Goal: Find specific fact

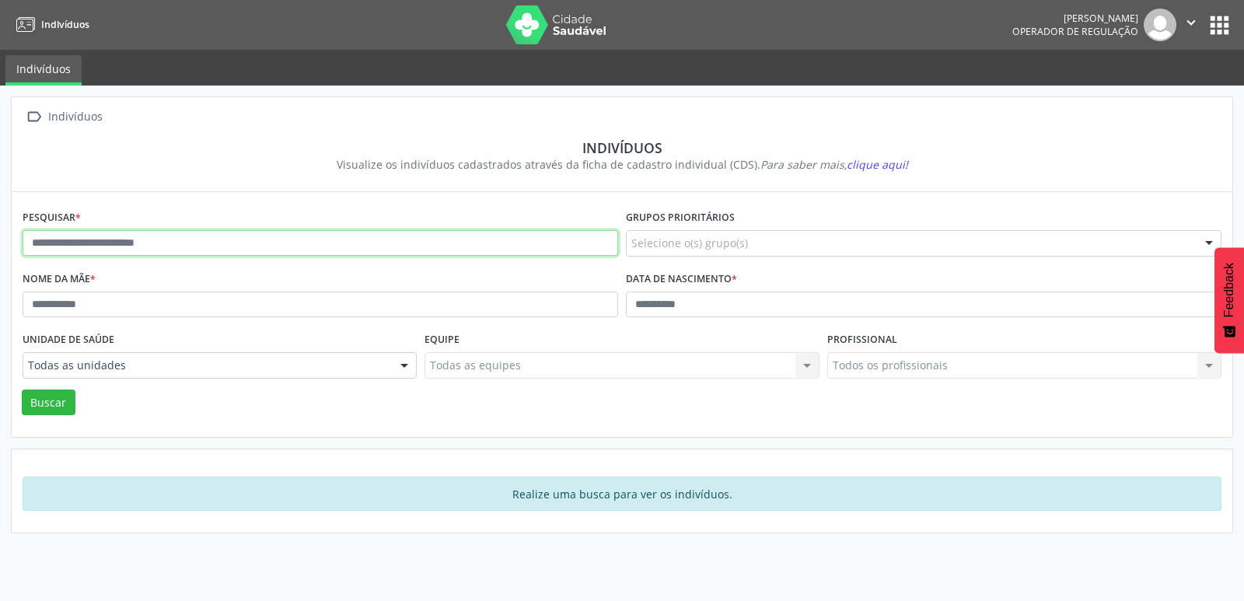
click at [305, 254] on input "text" at bounding box center [320, 243] width 595 height 26
click at [22, 389] on button "Buscar" at bounding box center [49, 402] width 54 height 26
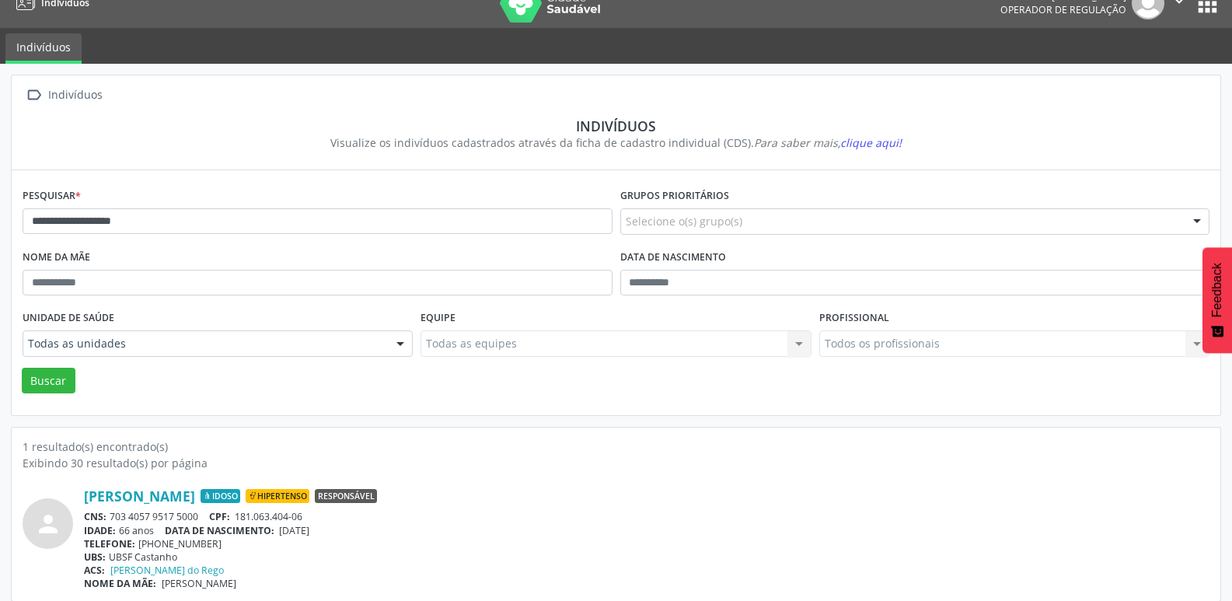
scroll to position [33, 0]
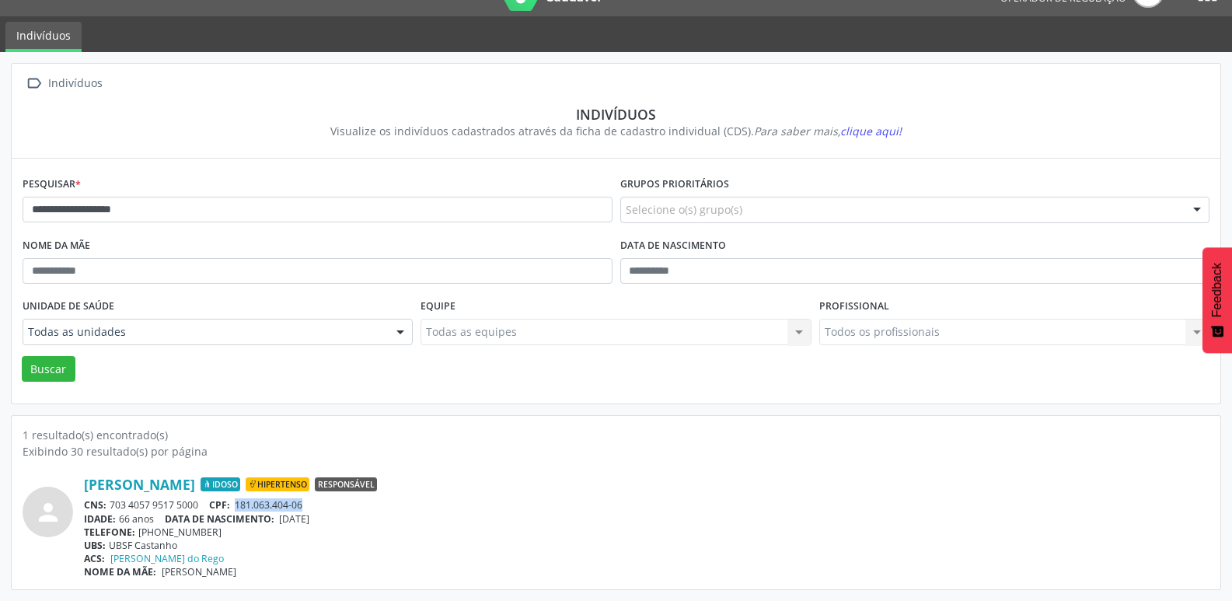
drag, startPoint x: 316, startPoint y: 505, endPoint x: 236, endPoint y: 504, distance: 80.1
click at [236, 504] on div "CNS: 703 4057 9517 5000 CPF: 181.063.404-06" at bounding box center [646, 504] width 1125 height 13
copy span "181.063.404-06"
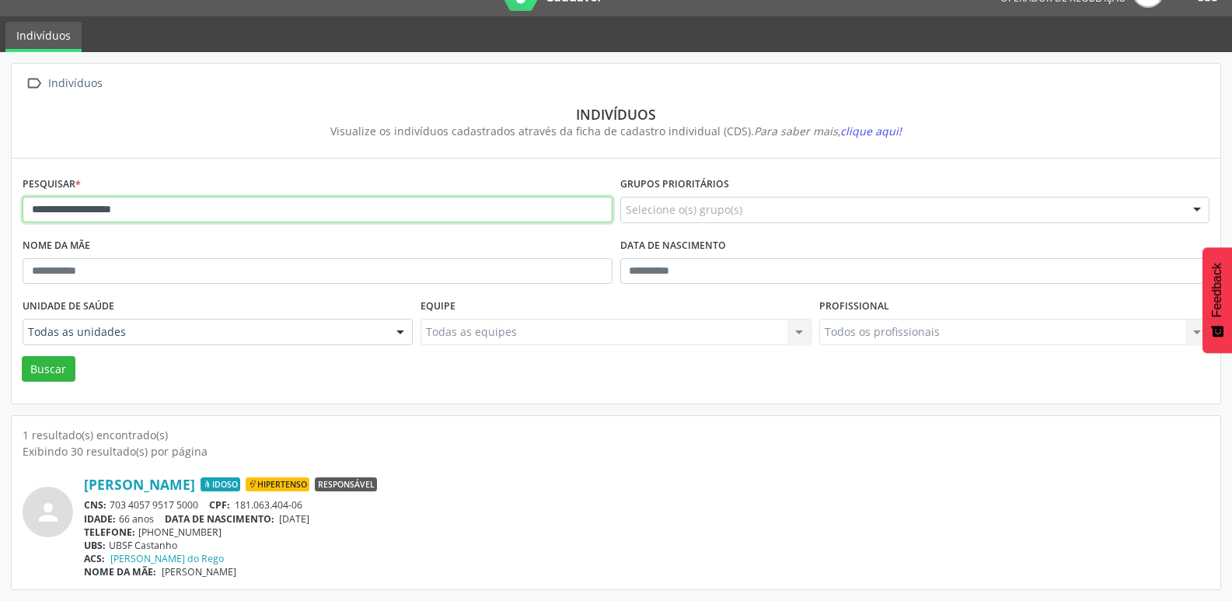
drag, startPoint x: 176, startPoint y: 211, endPoint x: 0, endPoint y: 220, distance: 176.7
click at [0, 220] on div "**********" at bounding box center [616, 326] width 1232 height 549
type input "**********"
click at [22, 356] on button "Buscar" at bounding box center [49, 369] width 54 height 26
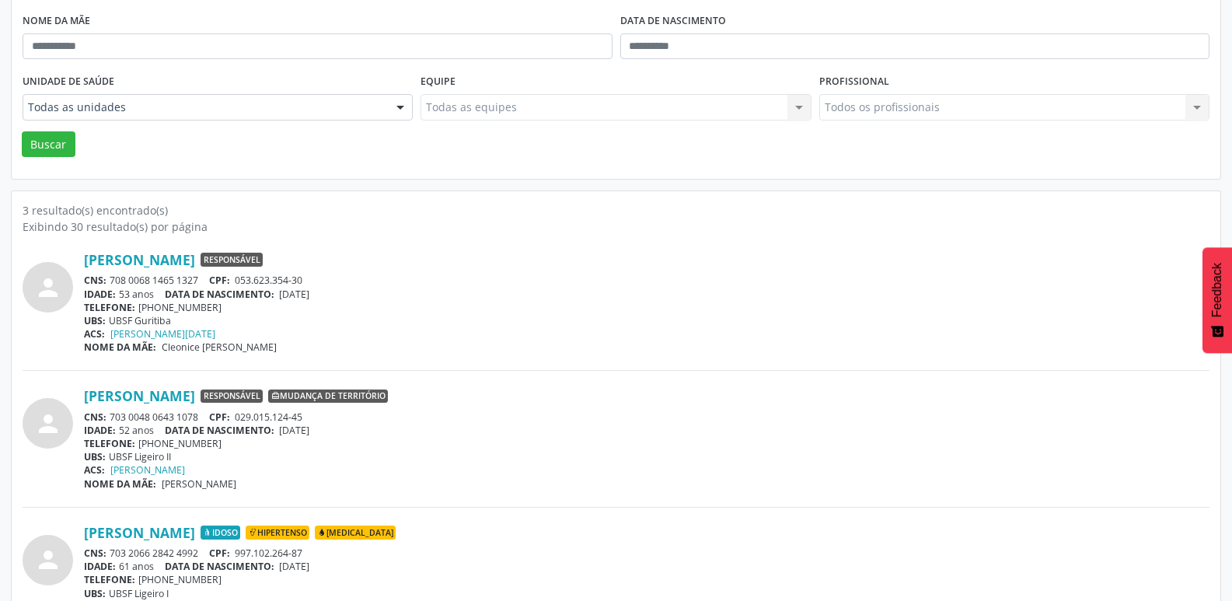
scroll to position [306, 0]
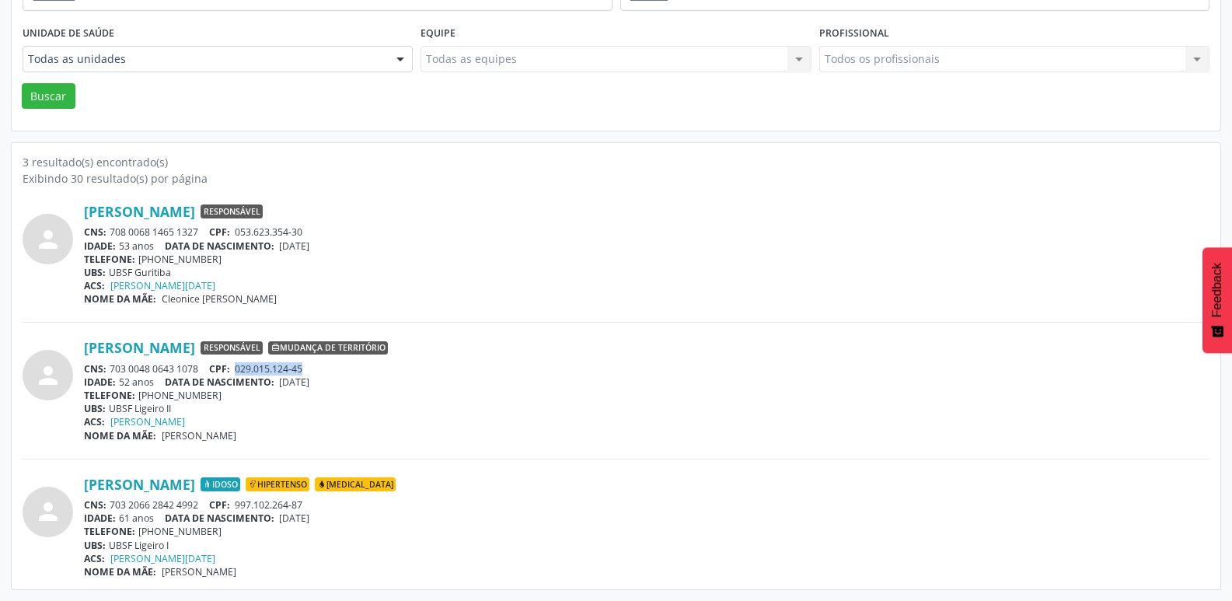
drag, startPoint x: 305, startPoint y: 368, endPoint x: 241, endPoint y: 366, distance: 64.5
click at [241, 366] on span "029.015.124-45" at bounding box center [269, 368] width 68 height 13
copy span "029.015.124-45"
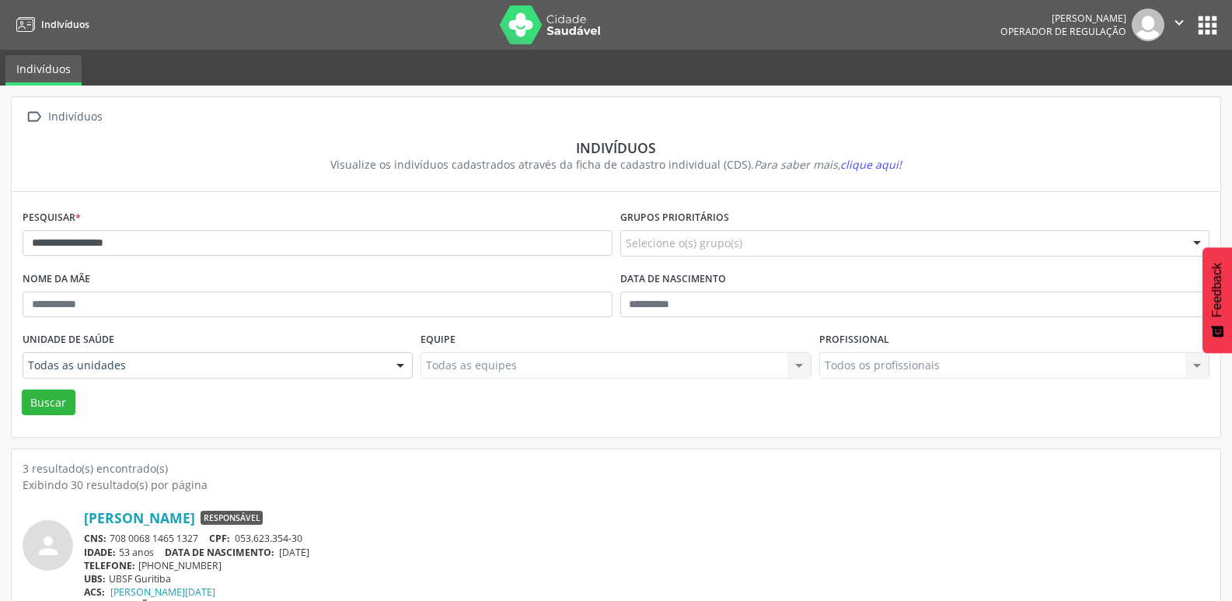
click at [1180, 26] on icon "" at bounding box center [1178, 22] width 17 height 17
click at [1122, 93] on link "Sair" at bounding box center [1139, 95] width 107 height 22
